Goal: Task Accomplishment & Management: Use online tool/utility

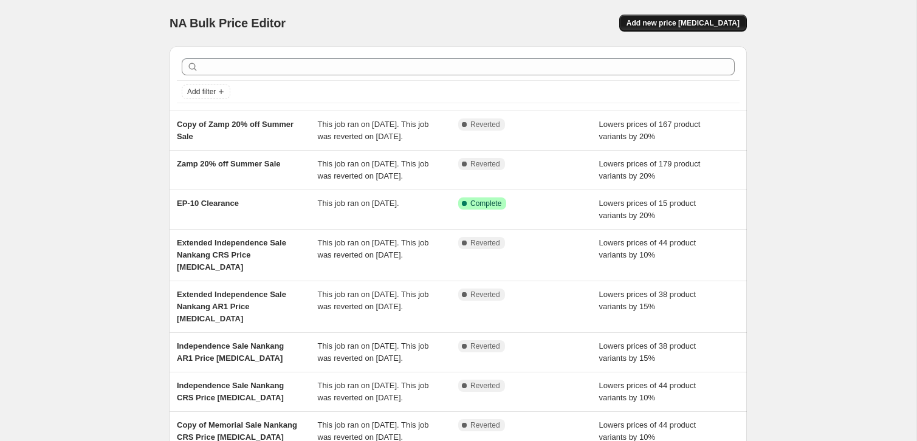
click at [664, 26] on span "Add new price [MEDICAL_DATA]" at bounding box center [683, 23] width 113 height 10
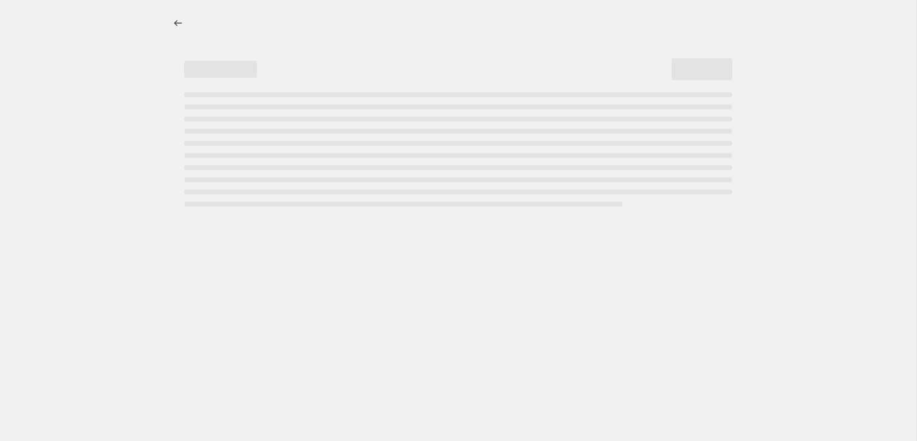
select select "percentage"
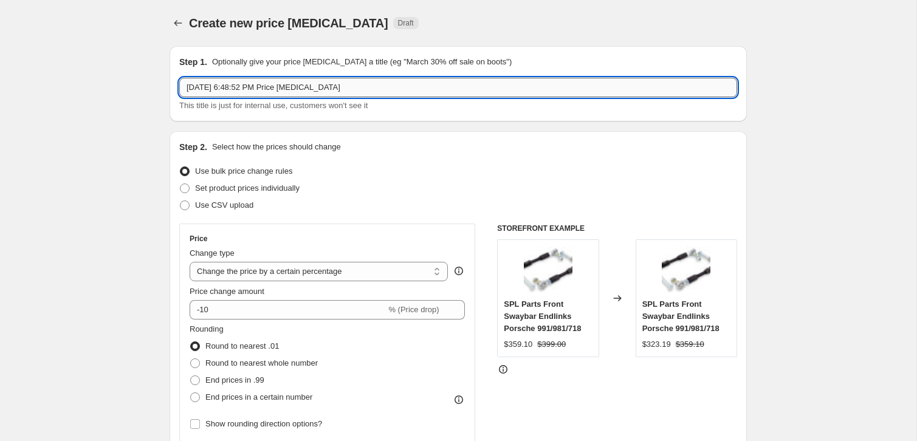
click at [240, 91] on input "[DATE] 6:48:52 PM Price [MEDICAL_DATA]" at bounding box center [458, 87] width 558 height 19
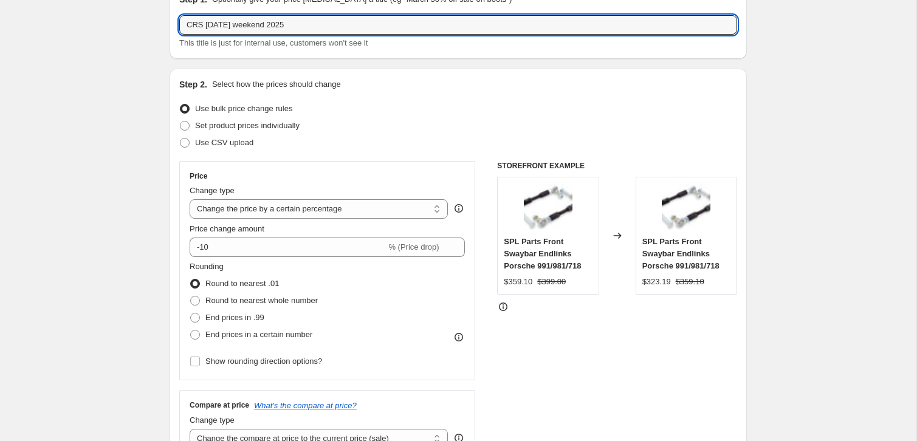
scroll to position [71, 0]
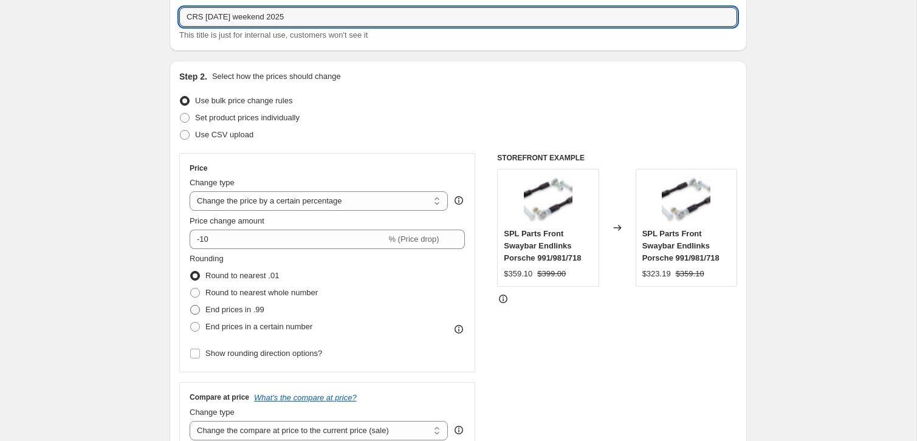
type input "CRS [DATE] weekend 2025"
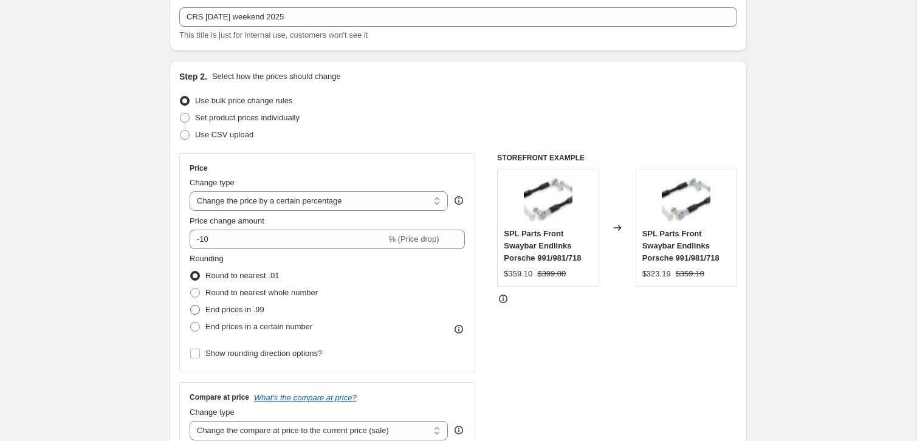
click at [197, 309] on span at bounding box center [195, 310] width 10 height 10
click at [191, 306] on input "End prices in .99" at bounding box center [190, 305] width 1 height 1
radio input "true"
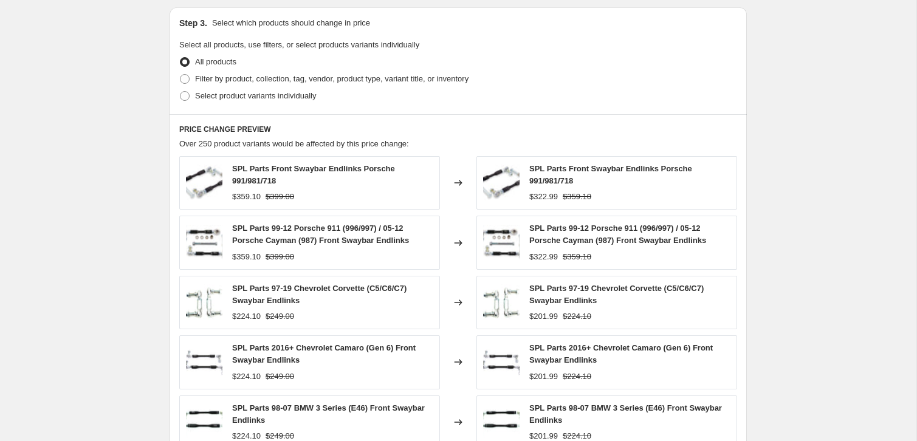
scroll to position [457, 0]
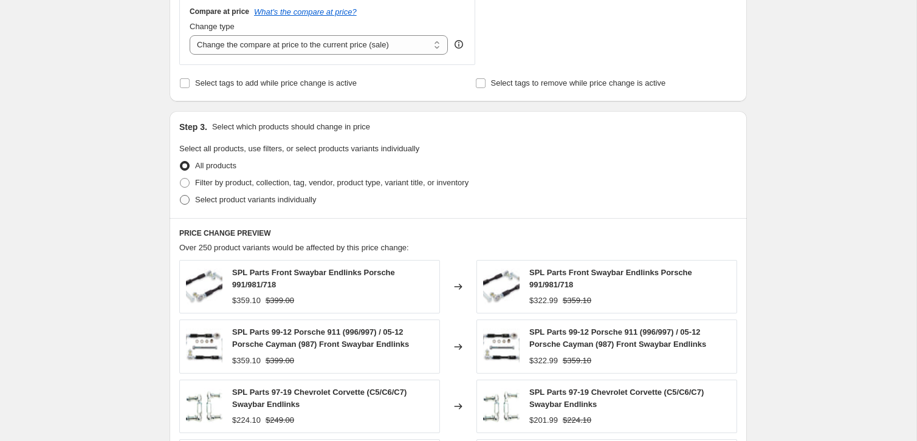
click at [185, 201] on span at bounding box center [185, 200] width 10 height 10
click at [181, 196] on input "Select product variants individually" at bounding box center [180, 195] width 1 height 1
radio input "true"
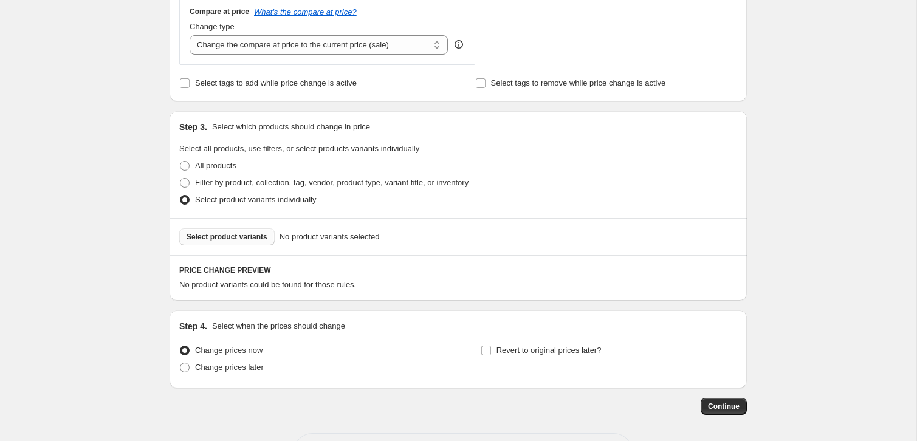
click at [241, 237] on span "Select product variants" at bounding box center [227, 237] width 81 height 10
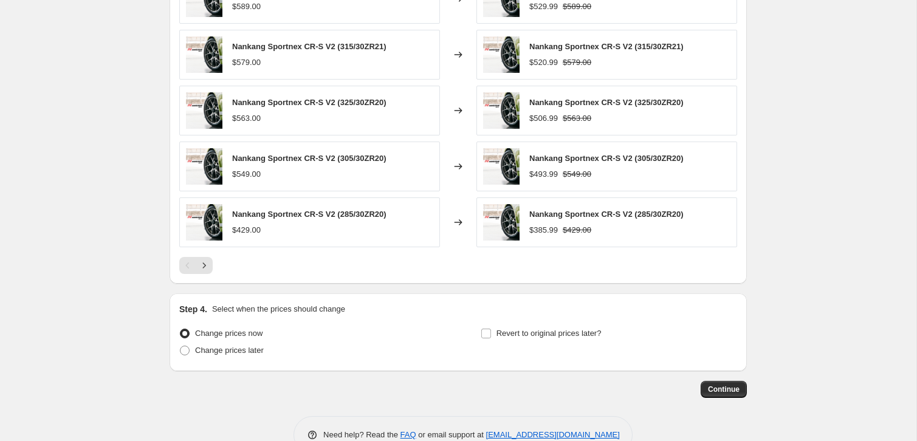
scroll to position [811, 0]
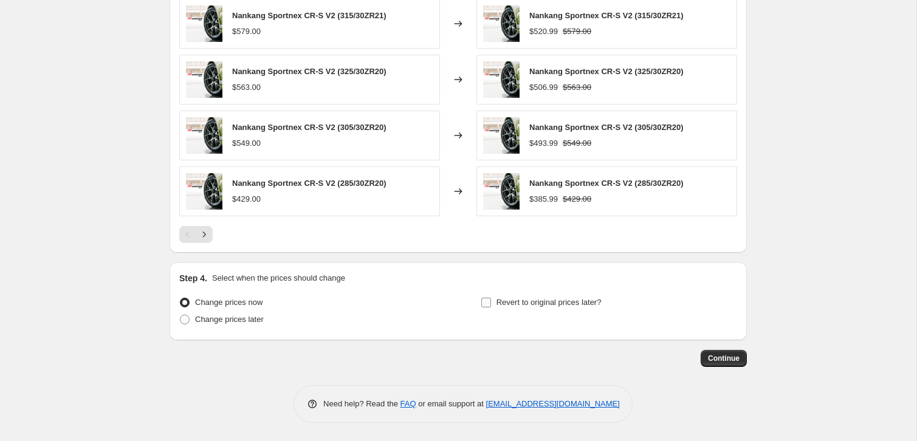
click at [514, 302] on span "Revert to original prices later?" at bounding box center [549, 302] width 105 height 9
click at [491, 302] on input "Revert to original prices later?" at bounding box center [486, 303] width 10 height 10
checkbox input "true"
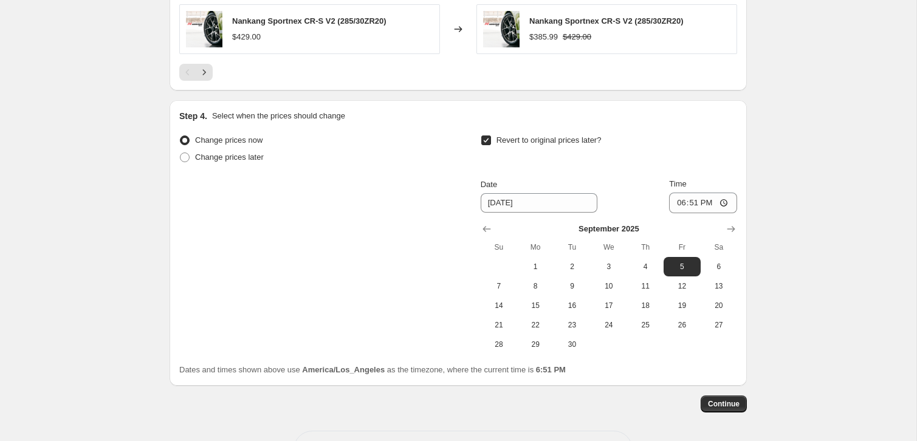
scroll to position [982, 0]
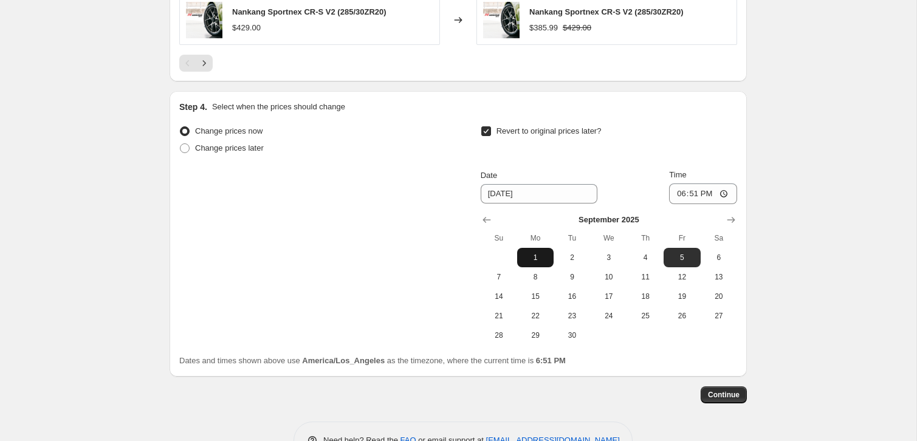
click at [539, 264] on button "1" at bounding box center [535, 257] width 36 height 19
click at [569, 258] on span "2" at bounding box center [572, 258] width 27 height 10
type input "[DATE]"
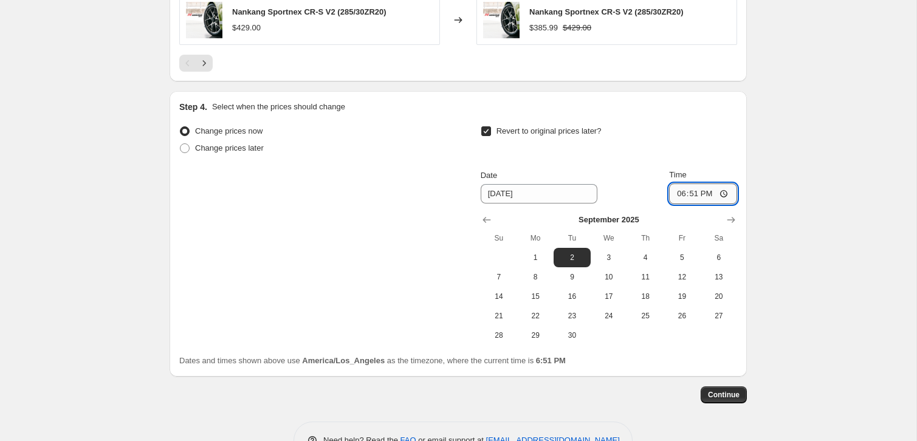
click at [694, 192] on input "18:51" at bounding box center [703, 194] width 68 height 21
click at [680, 197] on input "18:51" at bounding box center [703, 194] width 68 height 21
click at [682, 193] on input "12:00" at bounding box center [703, 194] width 68 height 21
type input "23:59"
click at [636, 366] on div "Dates and times shown above use America/Los_Angeles as the timezone, where the …" at bounding box center [458, 361] width 558 height 12
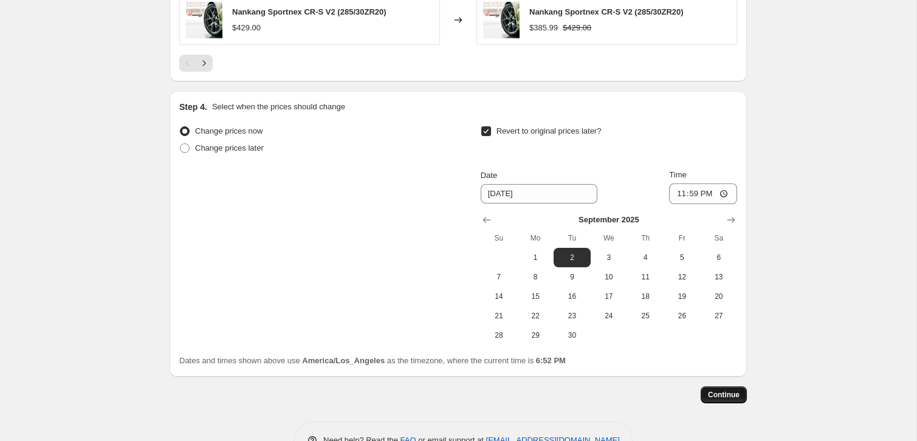
click at [719, 394] on span "Continue" at bounding box center [724, 395] width 32 height 10
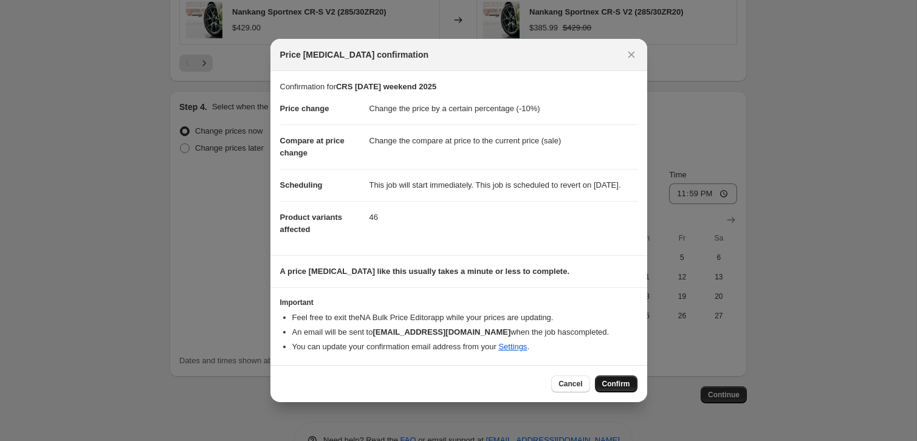
click at [615, 388] on span "Confirm" at bounding box center [616, 384] width 28 height 10
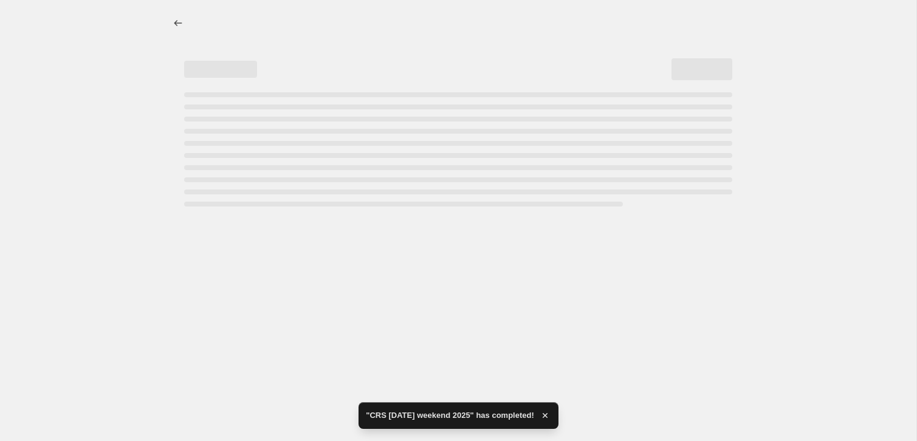
select select "percentage"
